Goal: Task Accomplishment & Management: Complete application form

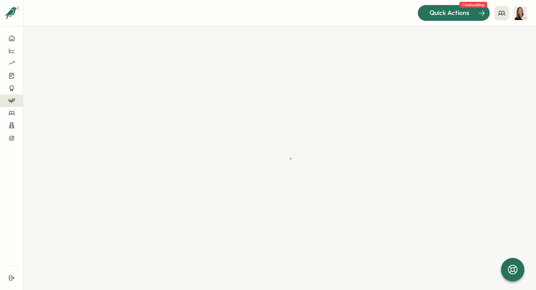
click at [353, 14] on span "Quick Actions" at bounding box center [450, 12] width 40 height 9
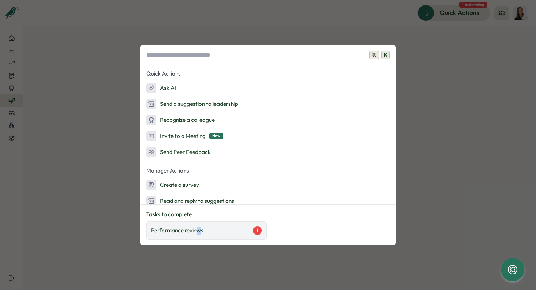
click at [199, 231] on p "Performance reviews" at bounding box center [177, 231] width 53 height 8
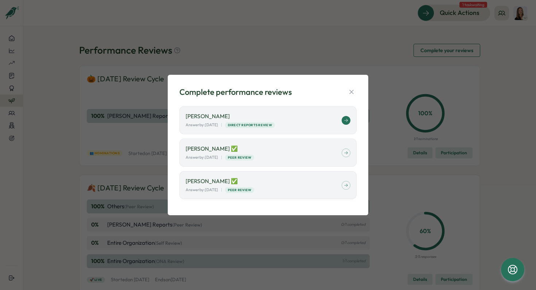
click at [297, 109] on div "Kerstin Manninger Answer by: October 10 | Direct Reports Review" at bounding box center [268, 120] width 177 height 28
click at [220, 116] on p "[PERSON_NAME]" at bounding box center [264, 116] width 156 height 8
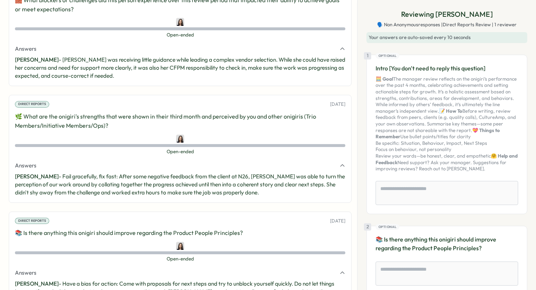
scroll to position [820, 0]
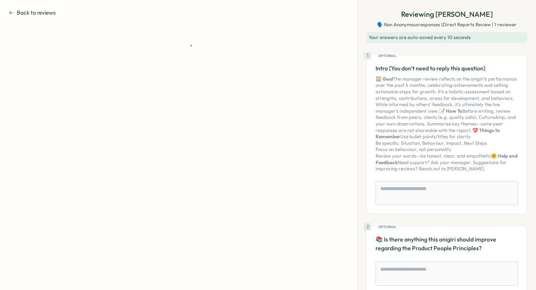
type textarea "*"
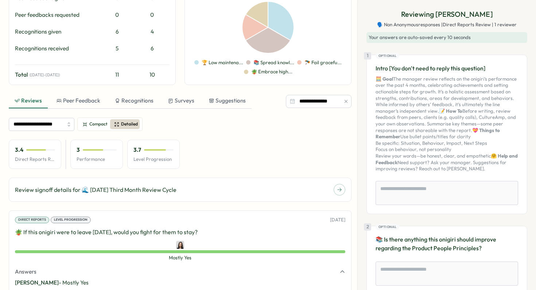
scroll to position [145, 0]
click at [313, 98] on input "**********" at bounding box center [319, 101] width 66 height 13
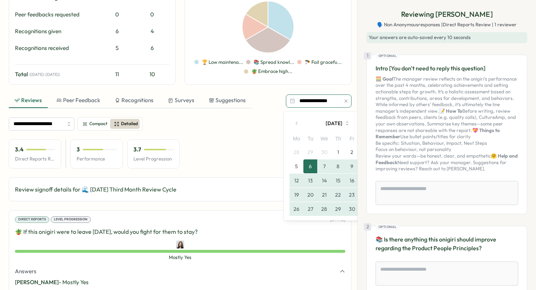
click at [313, 98] on input "**********" at bounding box center [319, 101] width 66 height 13
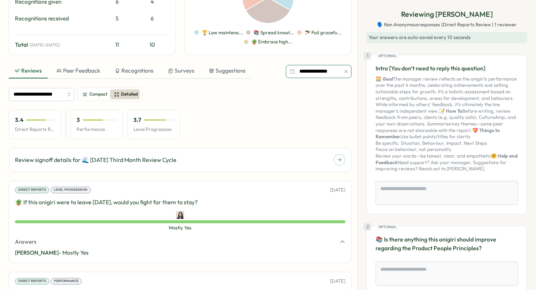
scroll to position [0, 0]
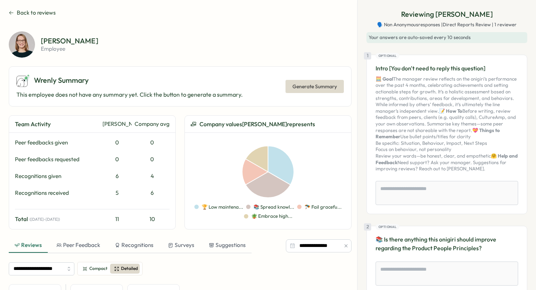
click at [324, 92] on span "Generate Summary" at bounding box center [315, 86] width 45 height 12
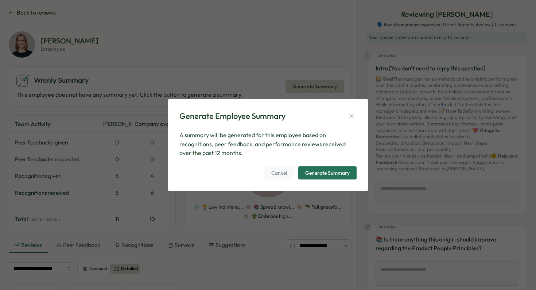
click at [338, 173] on div "Generate Summary" at bounding box center [327, 172] width 45 height 5
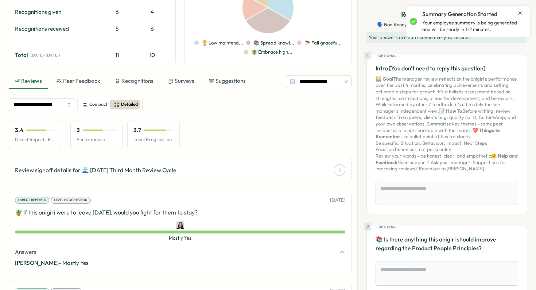
scroll to position [170, 0]
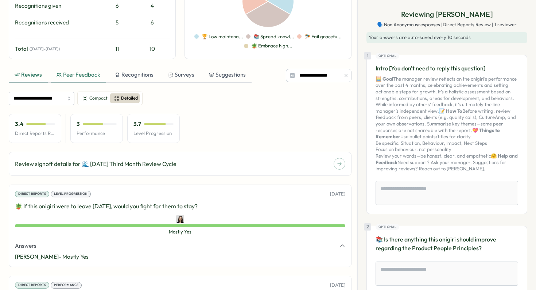
click at [89, 75] on div "Peer Feedback" at bounding box center [79, 75] width 44 height 8
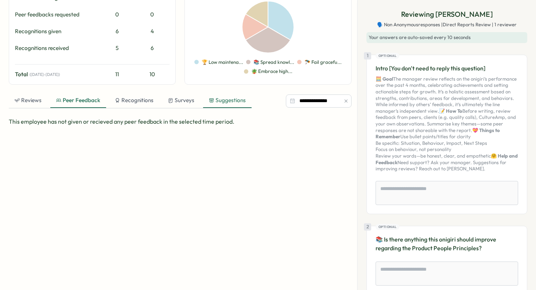
click at [223, 95] on div "Suggestions" at bounding box center [227, 100] width 49 height 15
click at [136, 102] on div "Recognitions" at bounding box center [134, 100] width 39 height 8
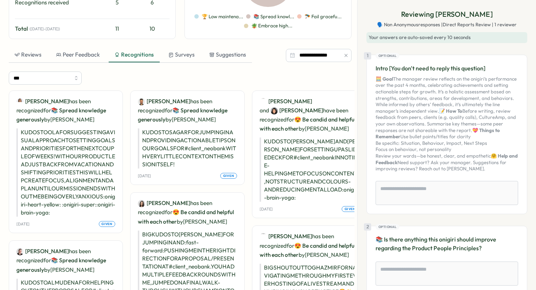
scroll to position [191, 0]
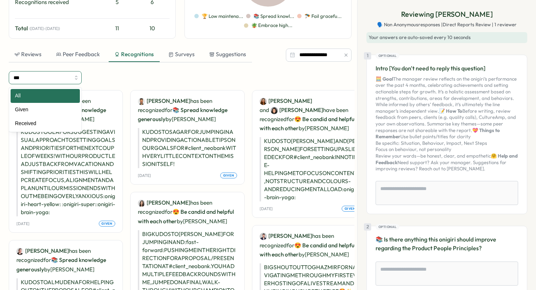
click at [52, 71] on input "***" at bounding box center [45, 77] width 73 height 13
type input "********"
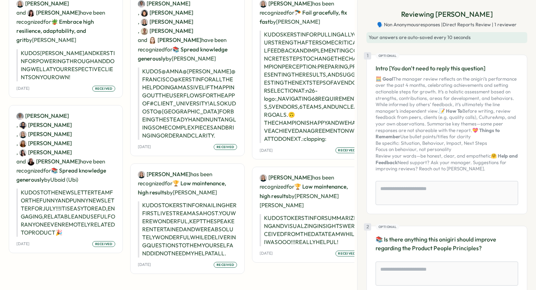
scroll to position [0, 0]
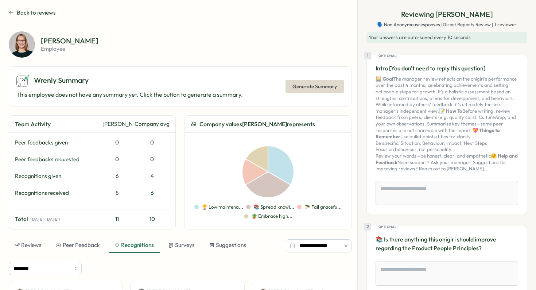
click at [15, 12] on button "Back to reviews" at bounding box center [32, 13] width 47 height 8
